Goal: Task Accomplishment & Management: Manage account settings

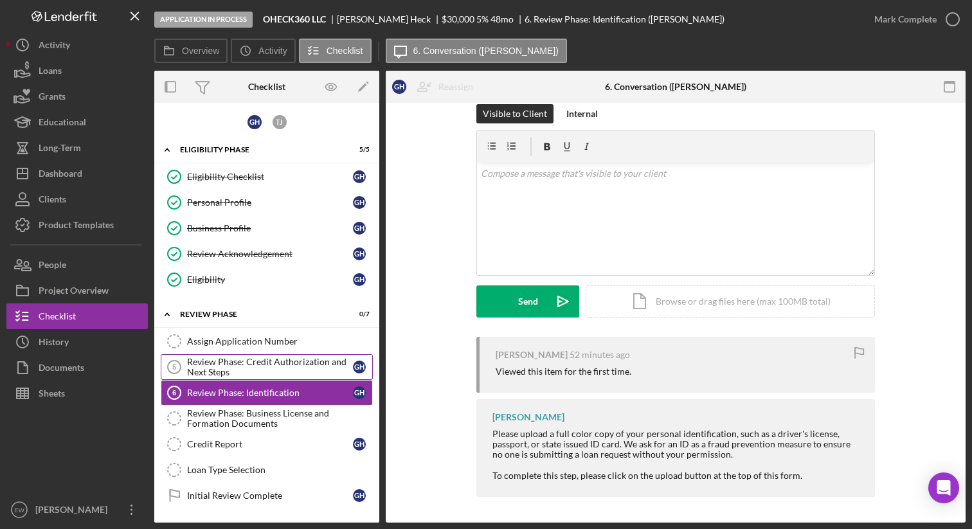
click at [258, 359] on div "Review Phase: Credit Authorization and Next Steps" at bounding box center [270, 367] width 166 height 21
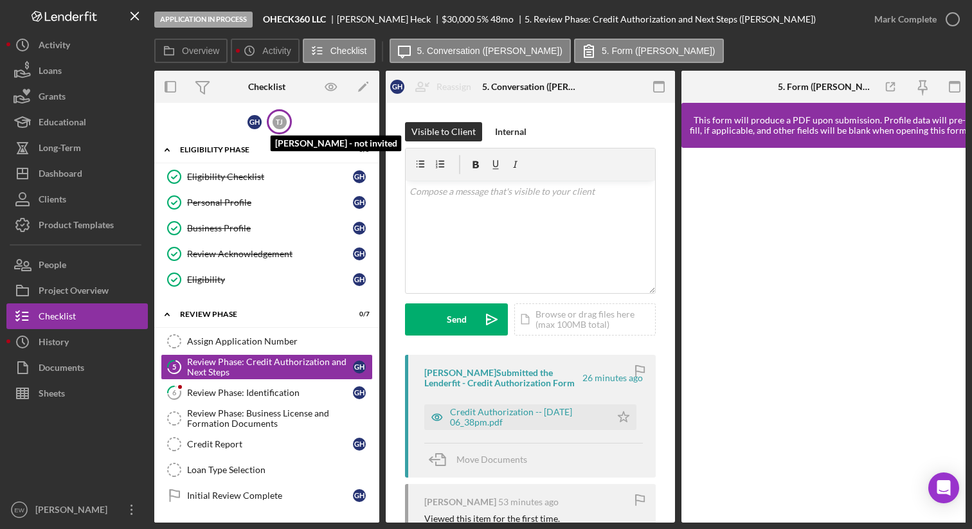
click at [278, 123] on div "T J" at bounding box center [280, 122] width 14 height 14
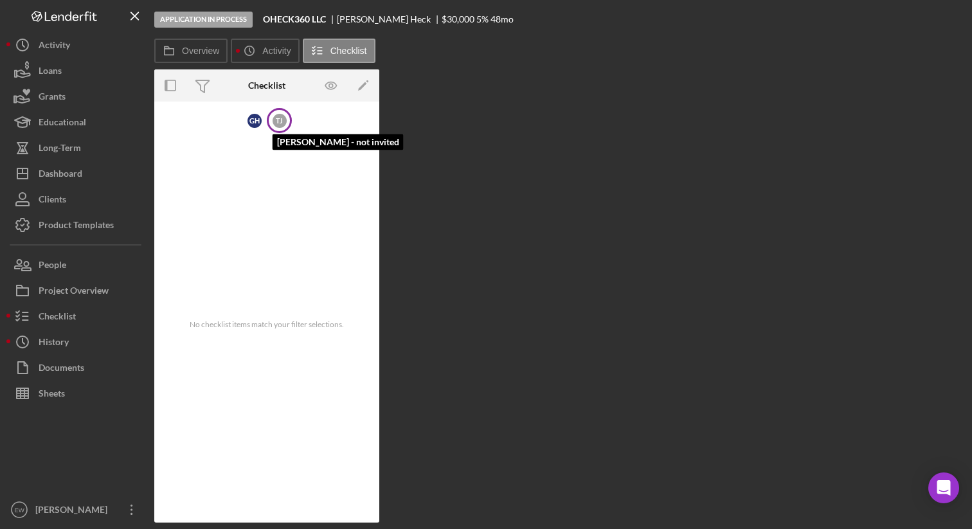
click at [278, 123] on div "T J" at bounding box center [280, 121] width 14 height 14
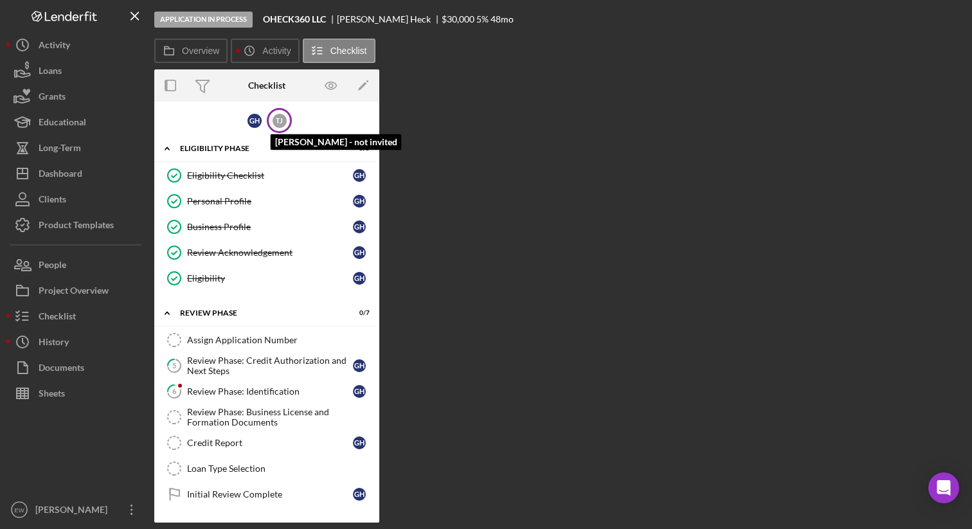
click at [278, 123] on div "T J" at bounding box center [280, 121] width 14 height 14
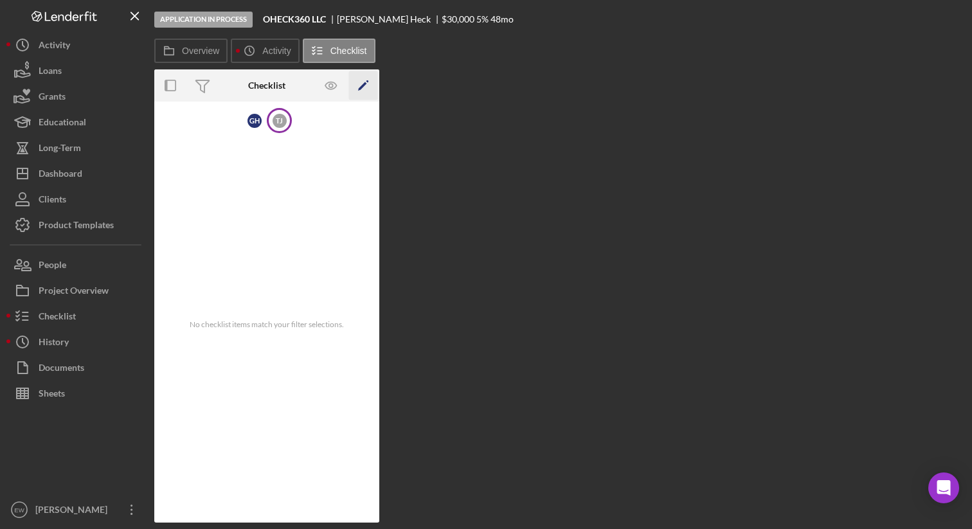
click at [365, 85] on icon "Icon/Edit" at bounding box center [363, 85] width 29 height 29
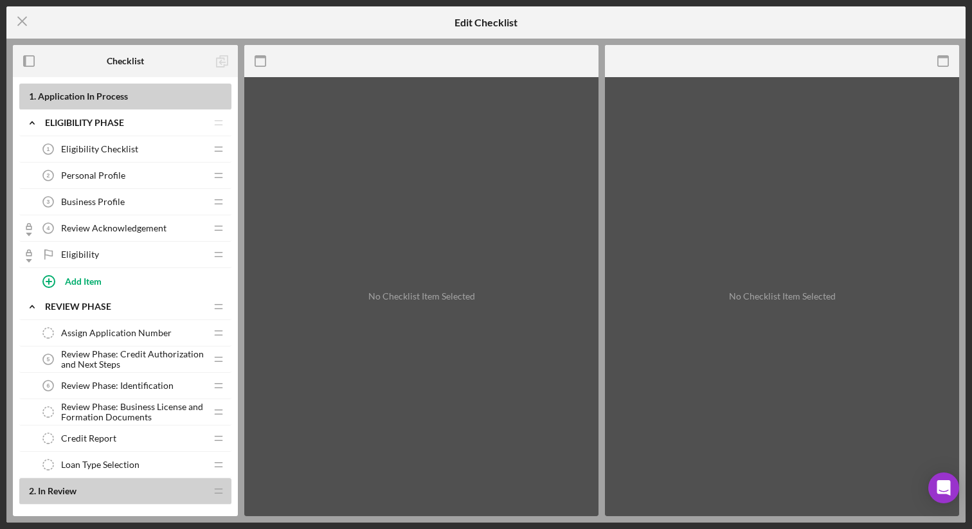
click at [134, 177] on div "Personal Profile 2 Personal Profile" at bounding box center [120, 176] width 170 height 26
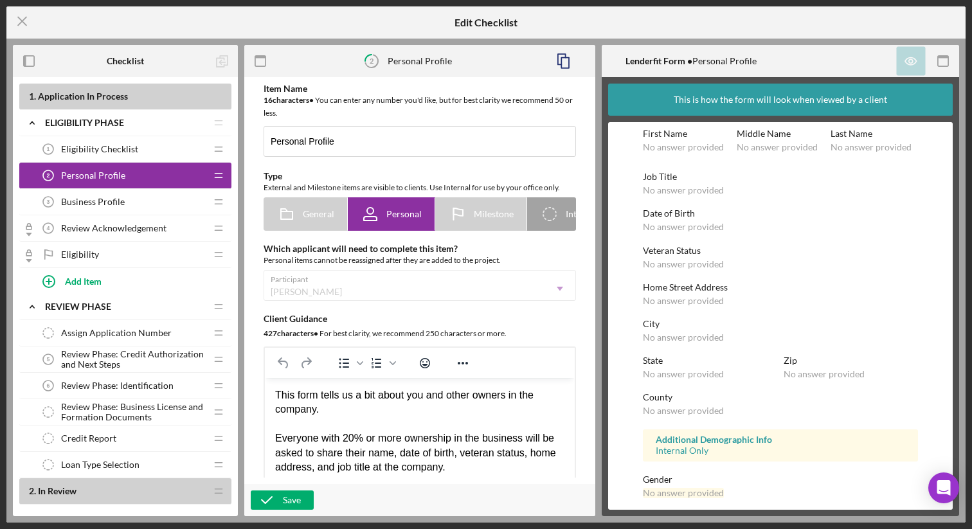
click at [125, 352] on span "Review Phase: Credit Authorization and Next Steps" at bounding box center [133, 359] width 145 height 21
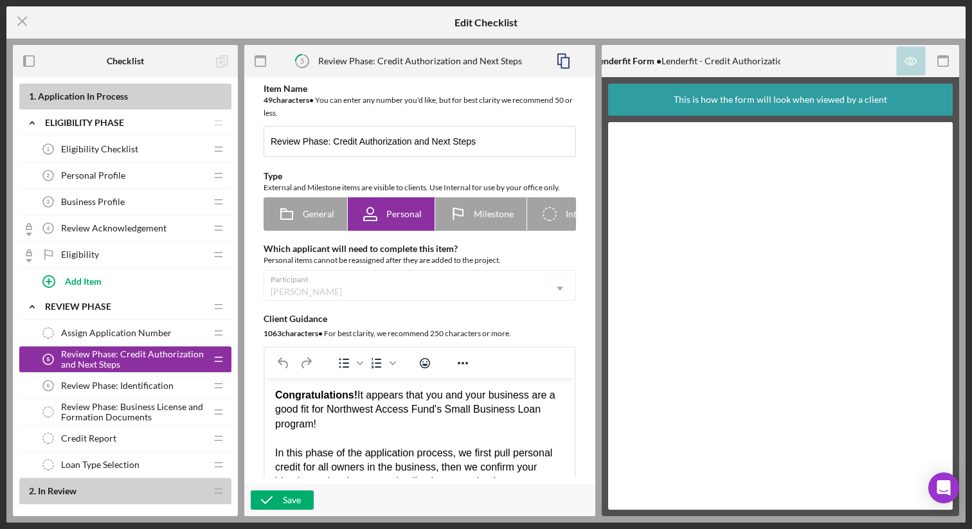
click at [125, 175] on div "Personal Profile 2 Personal Profile" at bounding box center [120, 176] width 170 height 26
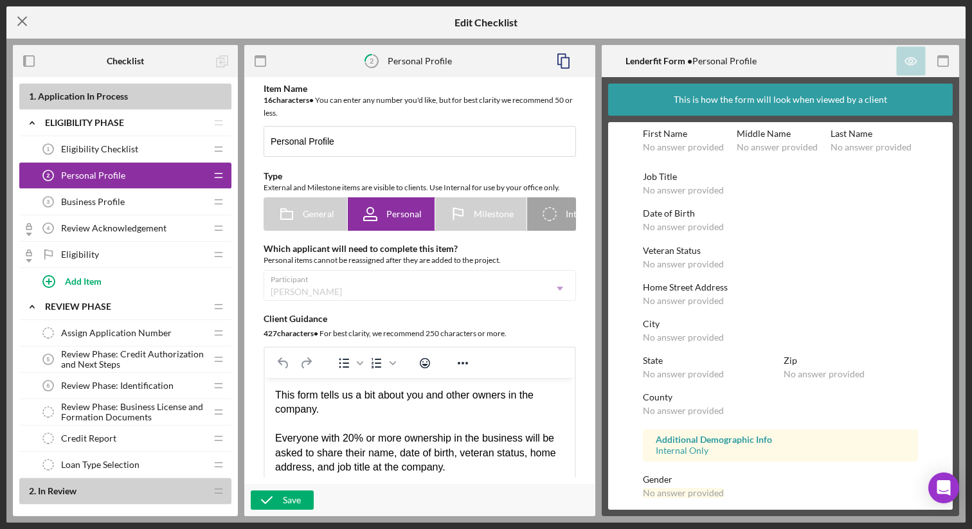
click at [28, 21] on icon "Icon/Menu Close" at bounding box center [22, 21] width 32 height 32
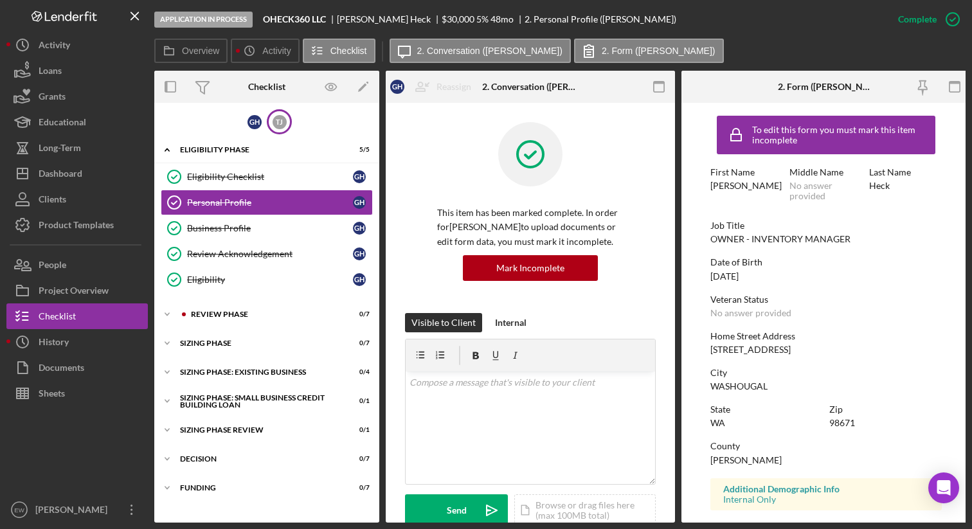
click at [287, 124] on div "T J" at bounding box center [279, 121] width 25 height 25
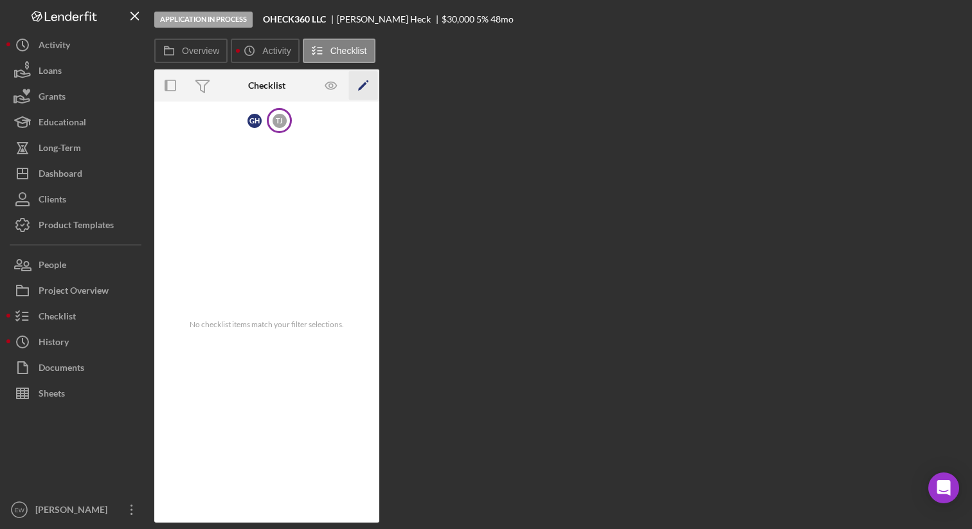
click at [360, 87] on polygon "button" at bounding box center [362, 86] width 9 height 9
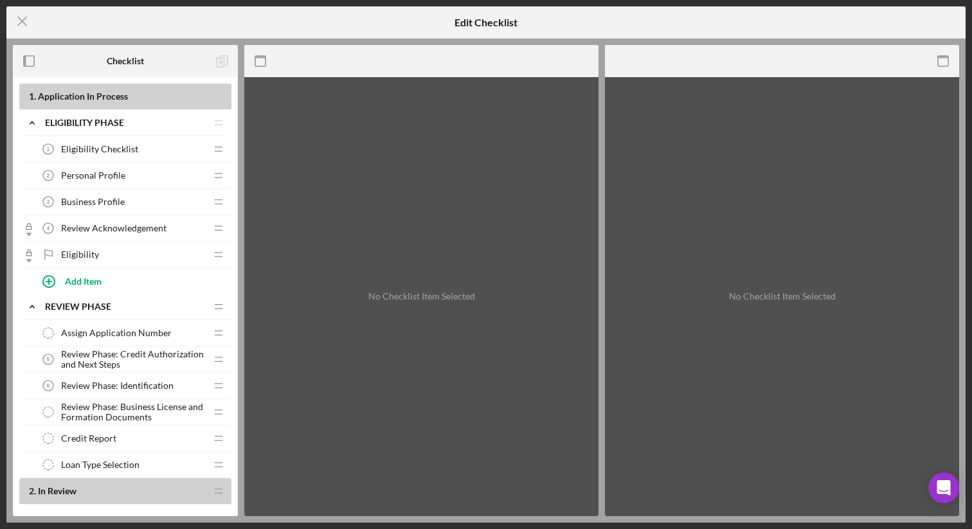
click at [146, 174] on div "Personal Profile 2 Personal Profile" at bounding box center [120, 176] width 170 height 26
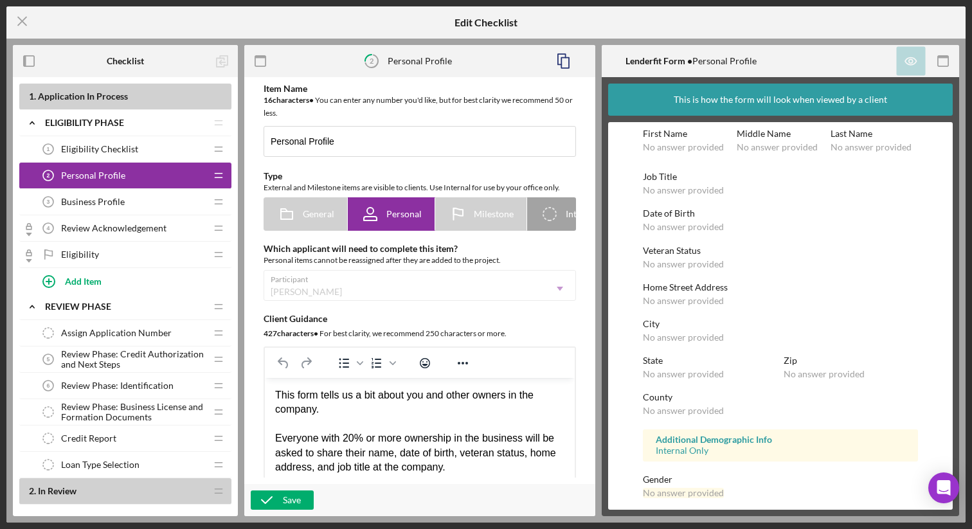
click at [323, 287] on div "Participant [PERSON_NAME] Icon/Dropdown Arrow" at bounding box center [420, 285] width 312 height 31
click at [550, 295] on div "Participant [PERSON_NAME] Icon/Dropdown Arrow" at bounding box center [420, 285] width 312 height 31
click at [26, 23] on icon "Icon/Menu Close" at bounding box center [22, 21] width 32 height 32
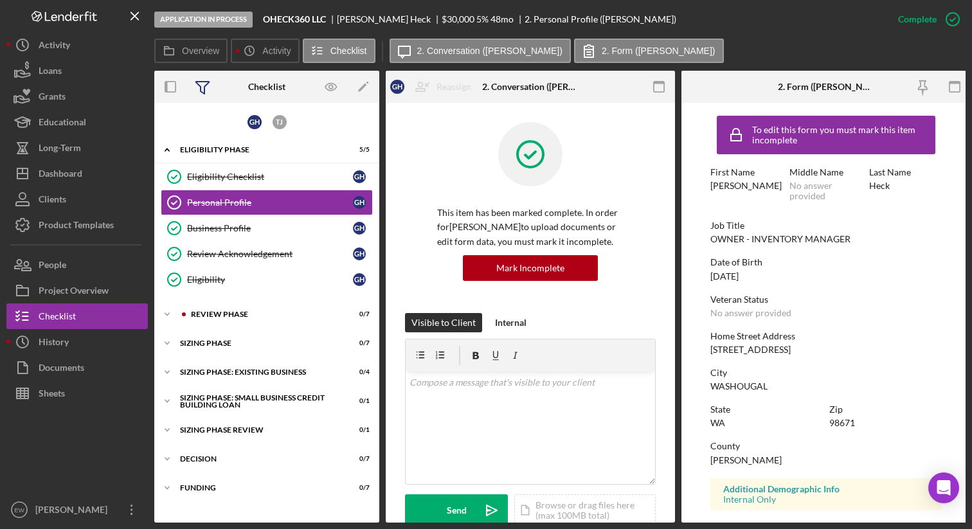
click at [200, 91] on icon at bounding box center [202, 88] width 13 height 12
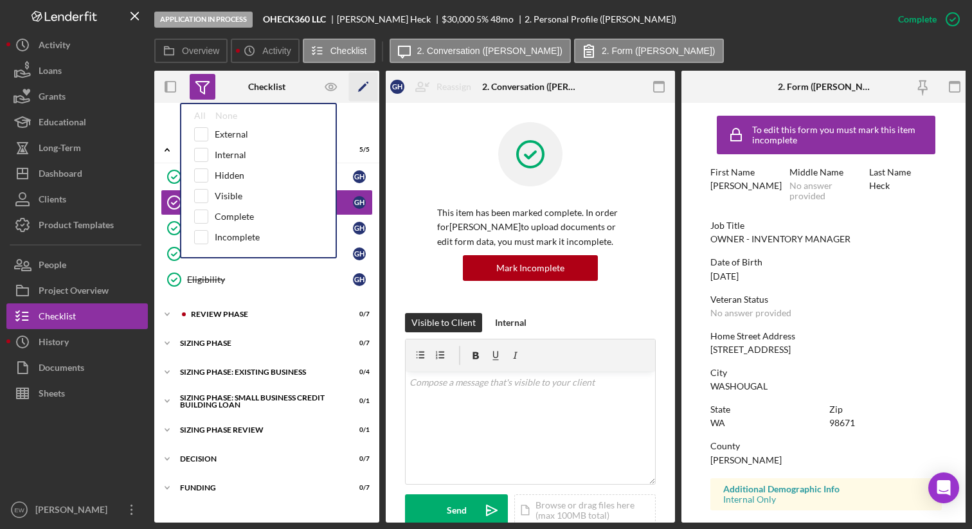
click at [361, 84] on icon "Icon/Edit" at bounding box center [363, 87] width 29 height 29
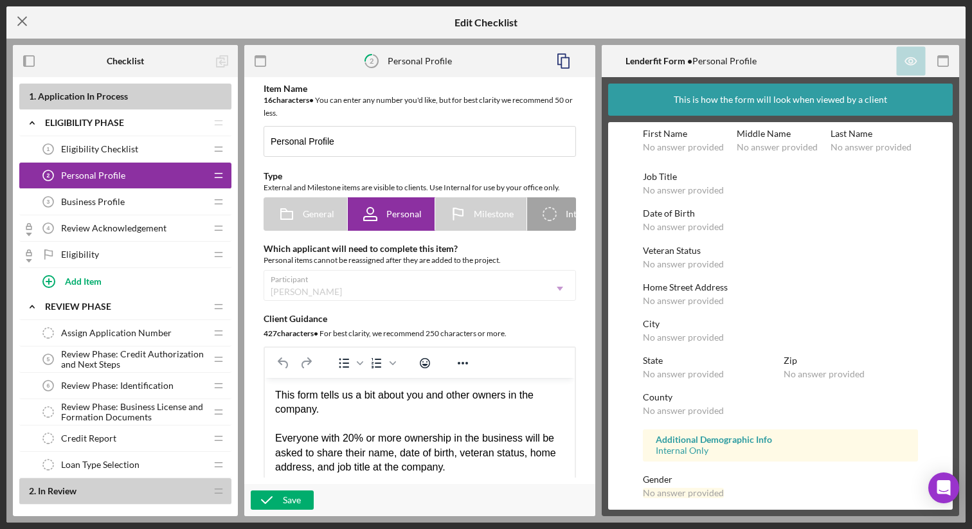
click at [21, 18] on icon "Icon/Menu Close" at bounding box center [22, 21] width 32 height 32
